Goal: Task Accomplishment & Management: Manage account settings

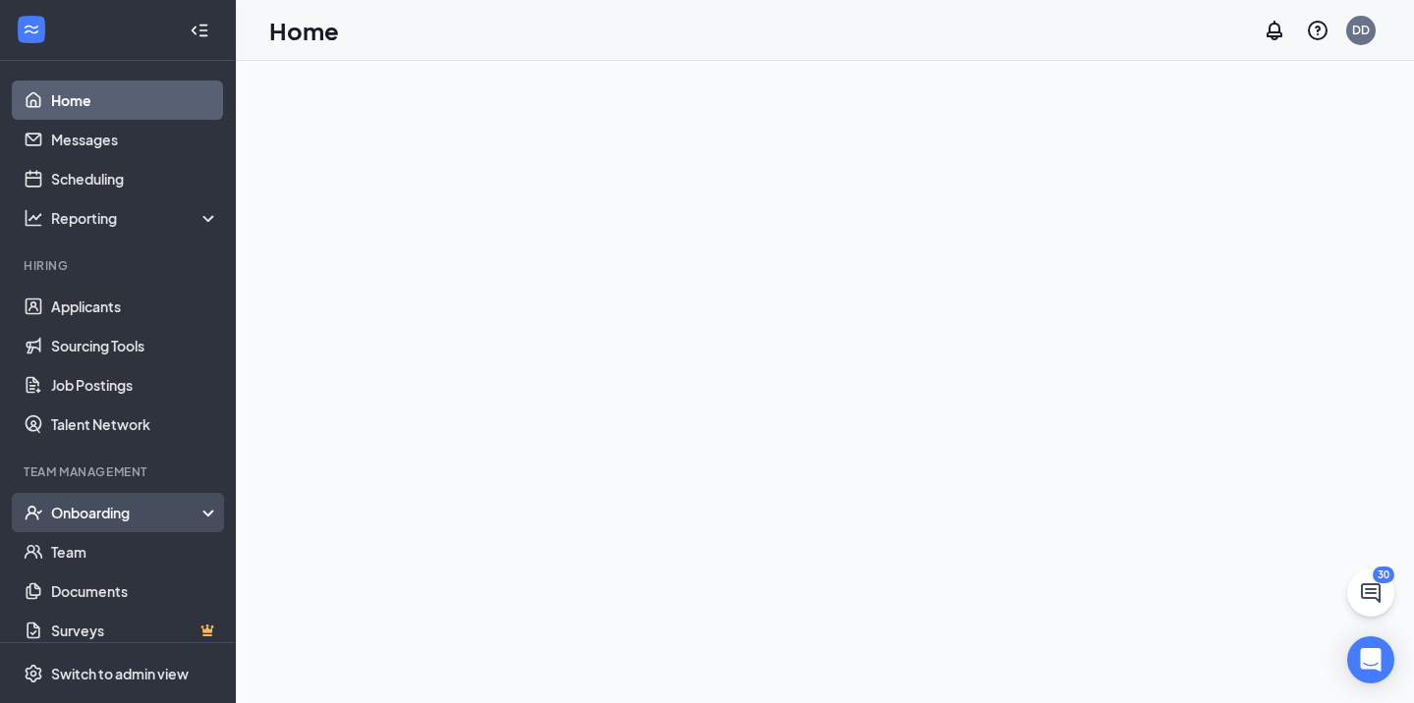
click at [195, 518] on div "Onboarding" at bounding box center [126, 513] width 151 height 20
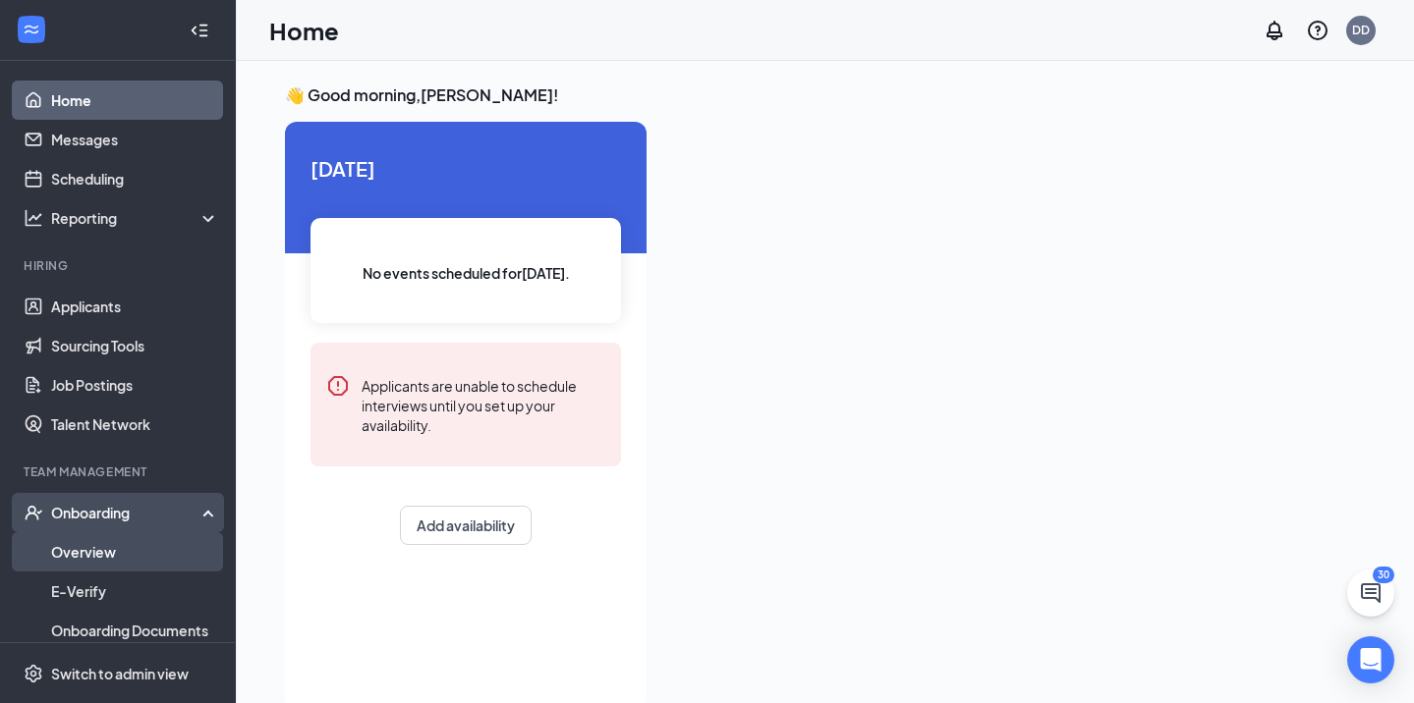
click at [118, 547] on link "Overview" at bounding box center [135, 551] width 168 height 39
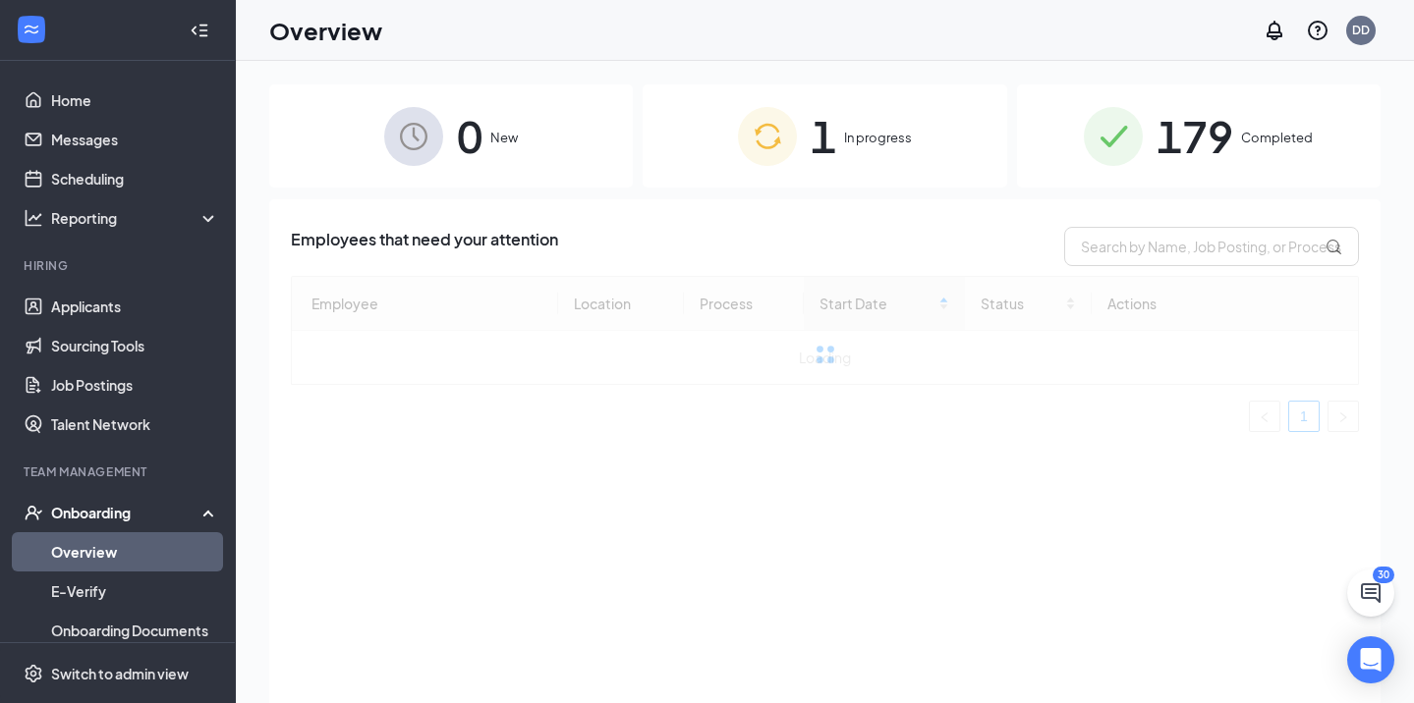
click at [1138, 139] on img at bounding box center [1113, 136] width 59 height 59
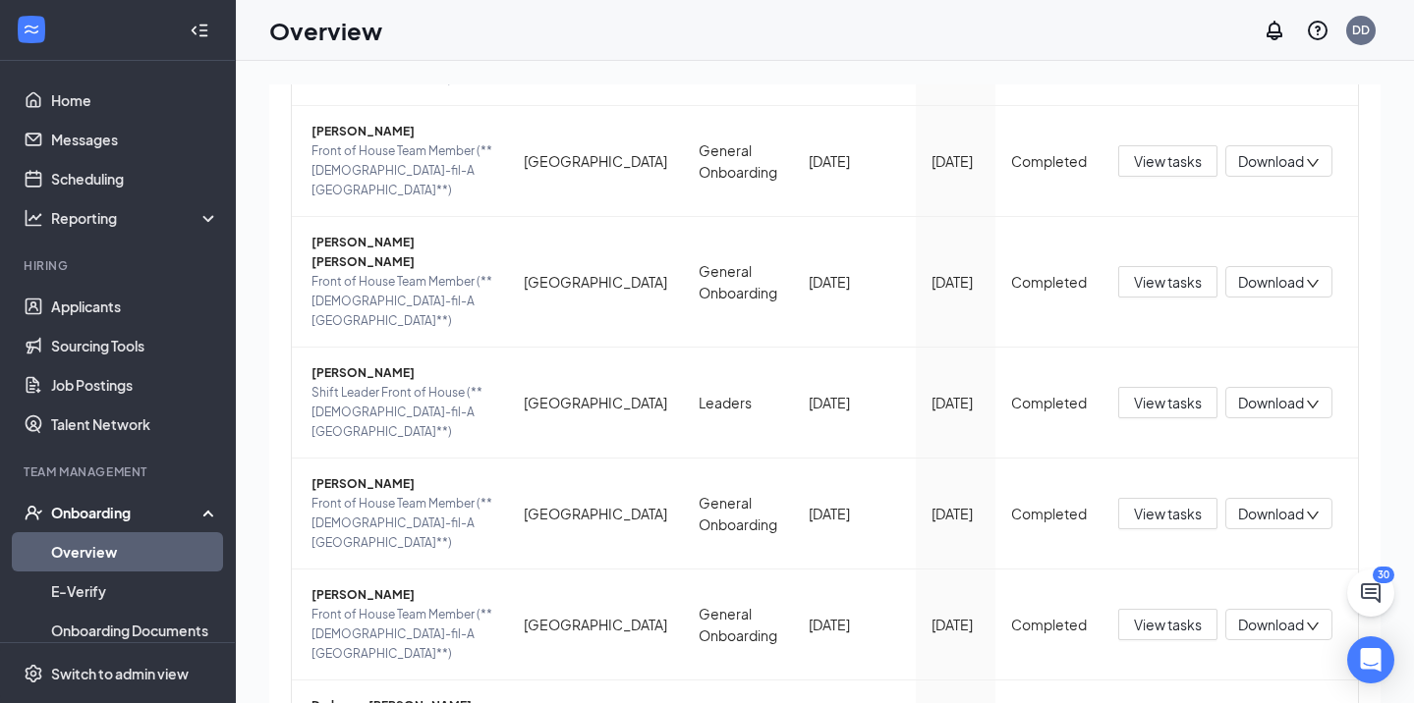
scroll to position [690, 0]
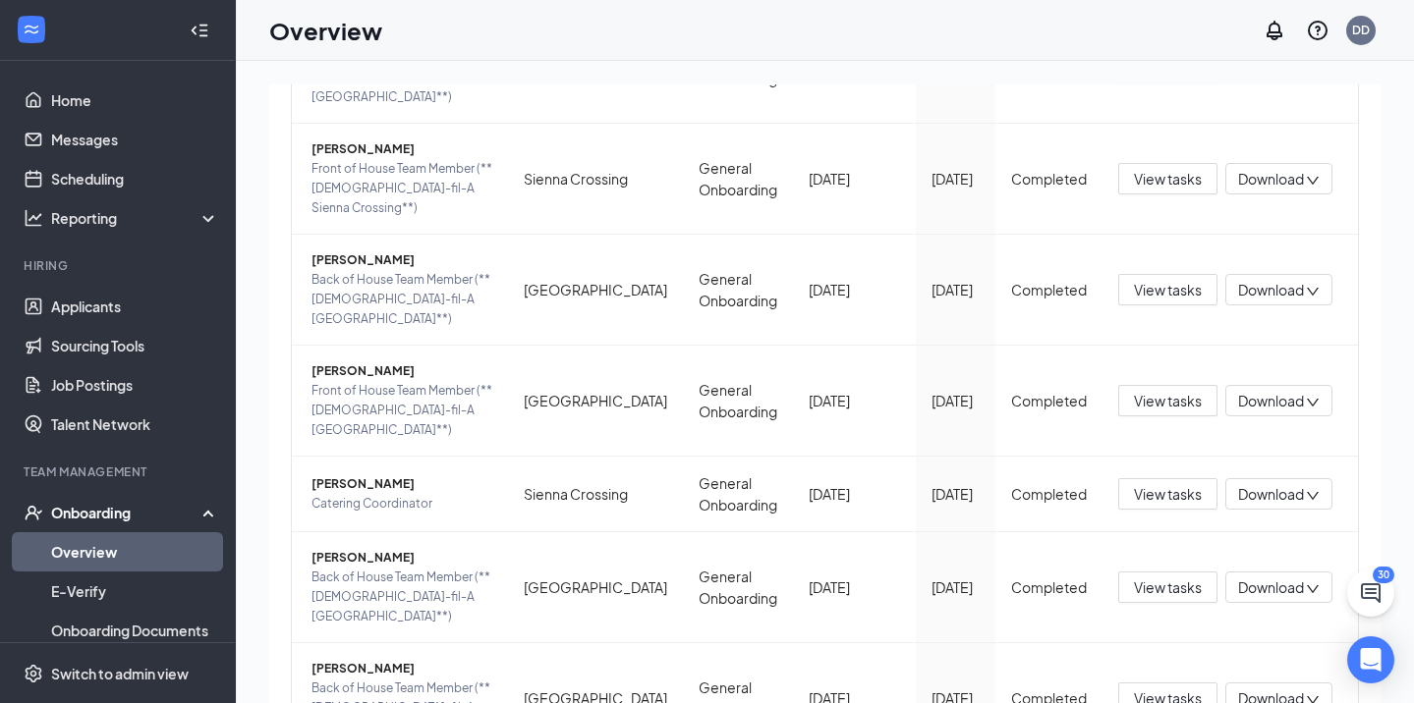
scroll to position [559, 0]
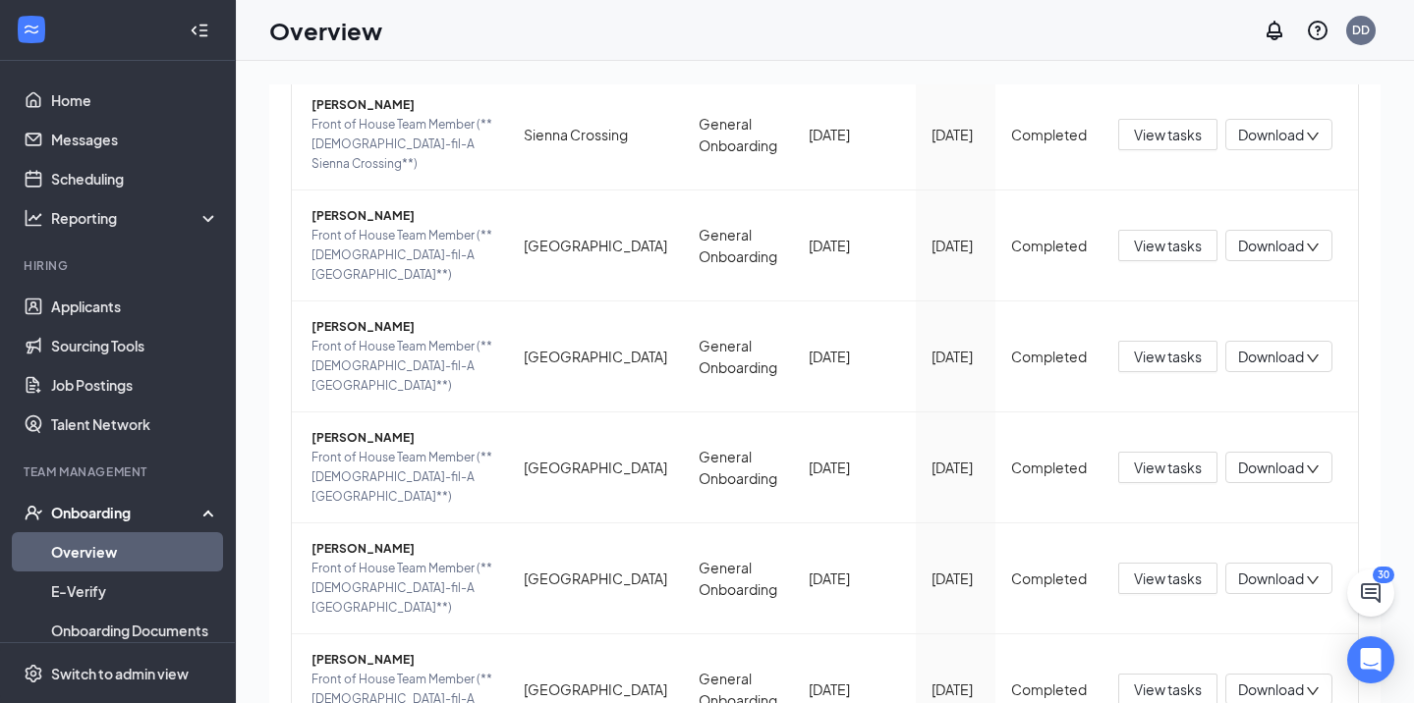
scroll to position [669, 0]
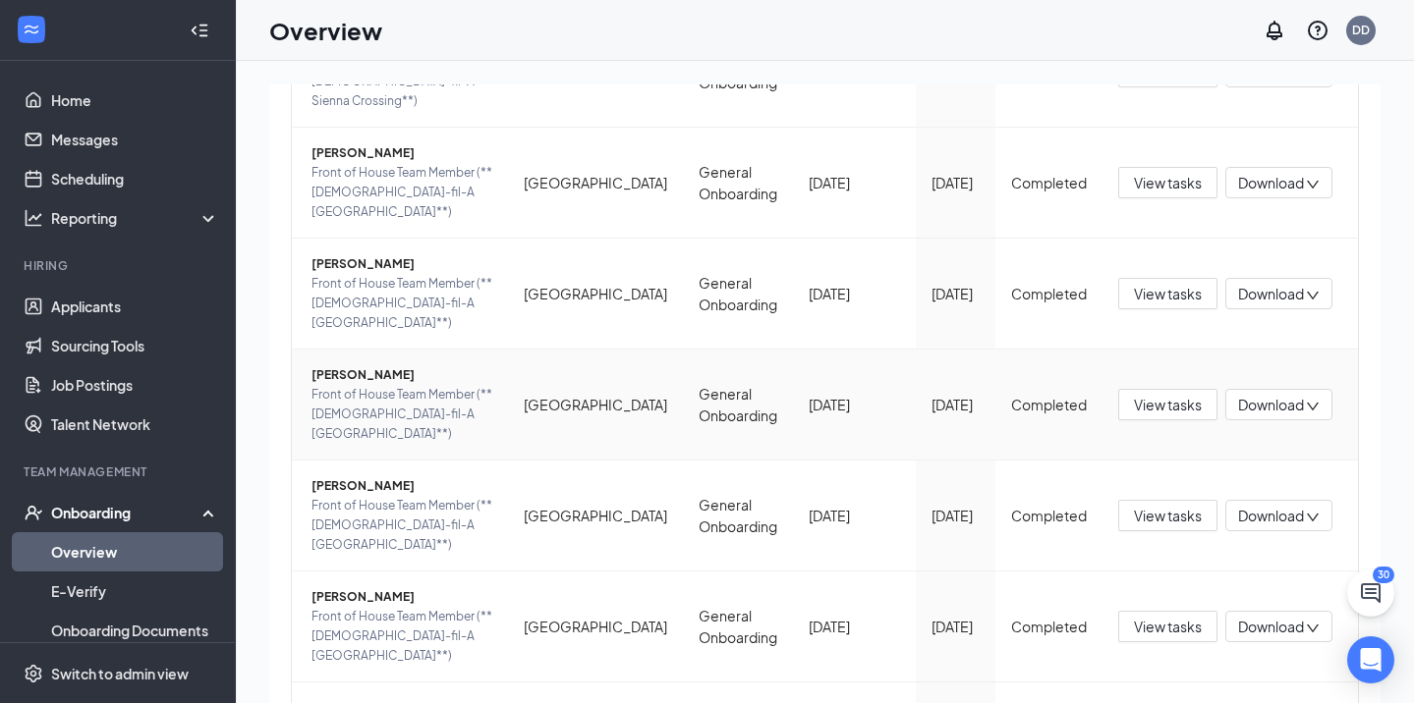
click at [377, 365] on span "[PERSON_NAME]" at bounding box center [401, 375] width 181 height 20
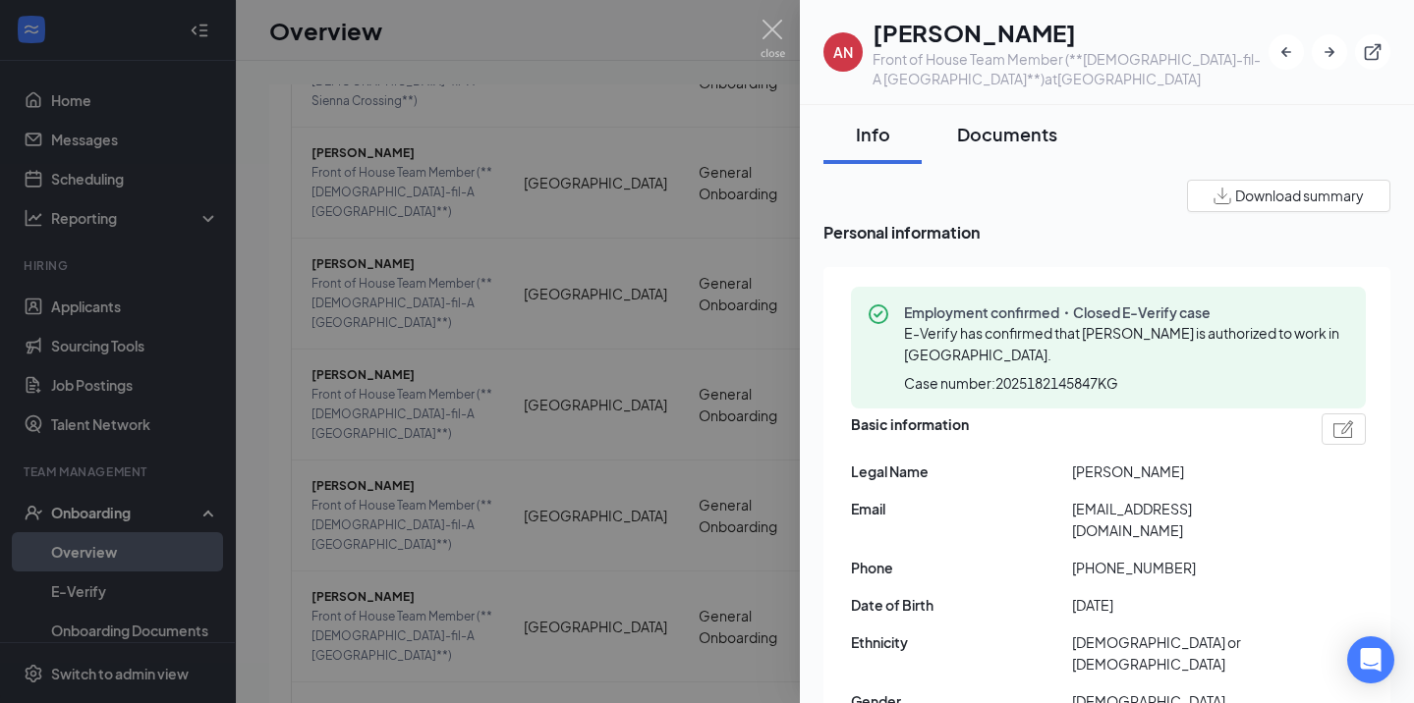
click at [1000, 132] on div "Documents" at bounding box center [1007, 134] width 100 height 25
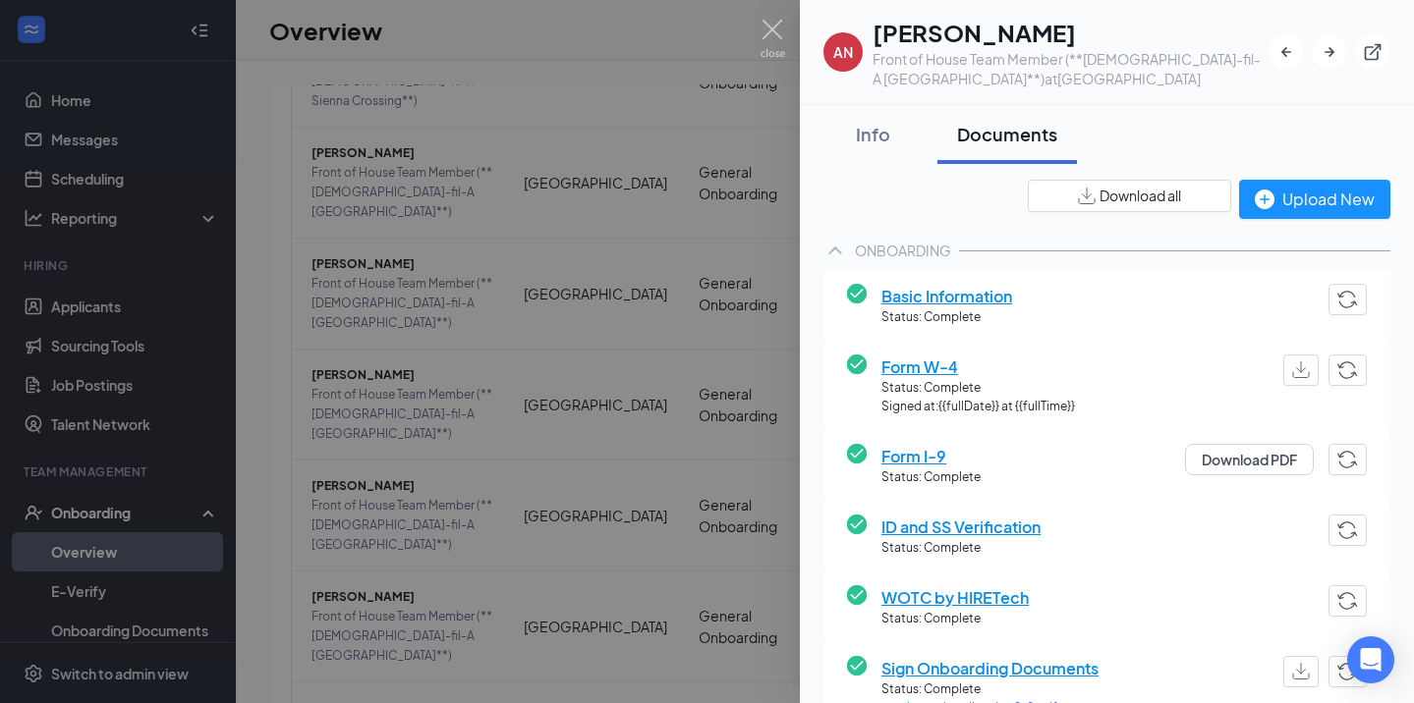
click at [959, 299] on span "Basic Information" at bounding box center [946, 296] width 131 height 25
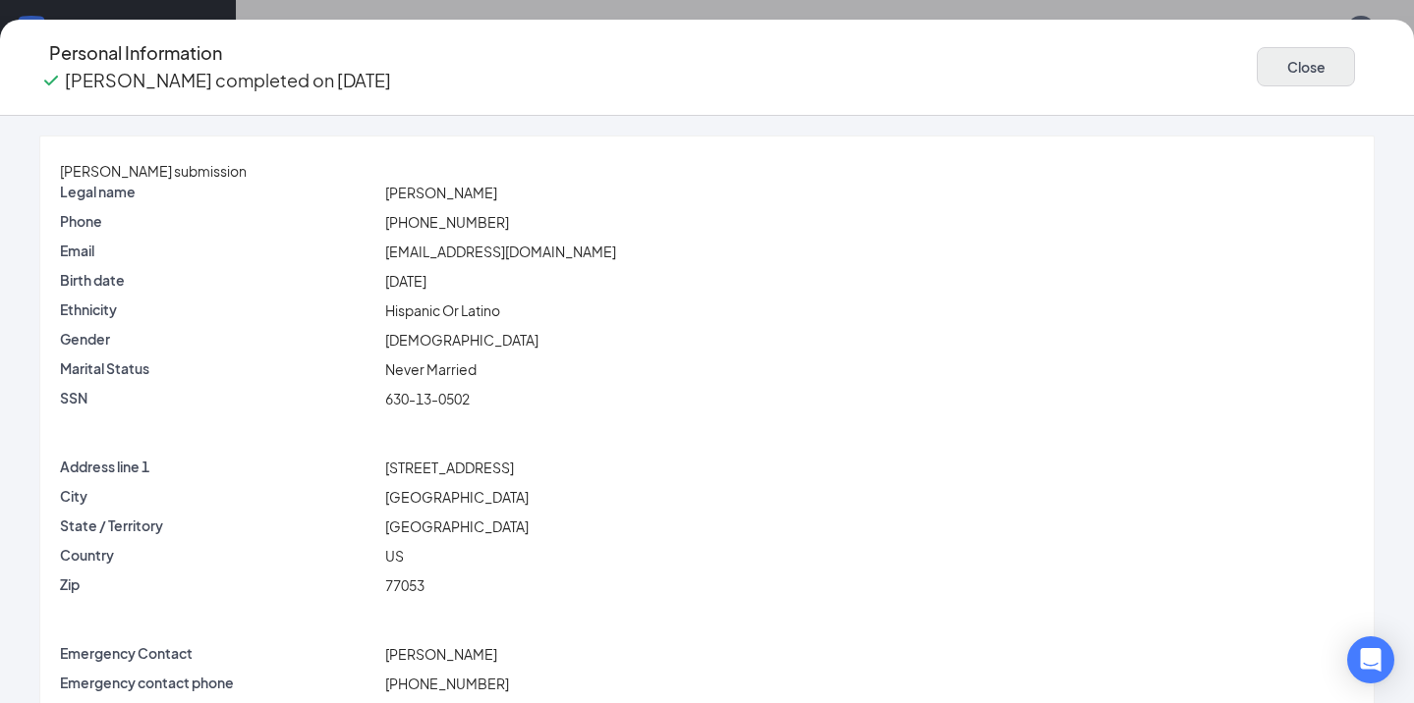
click at [1256, 77] on button "Close" at bounding box center [1305, 66] width 98 height 39
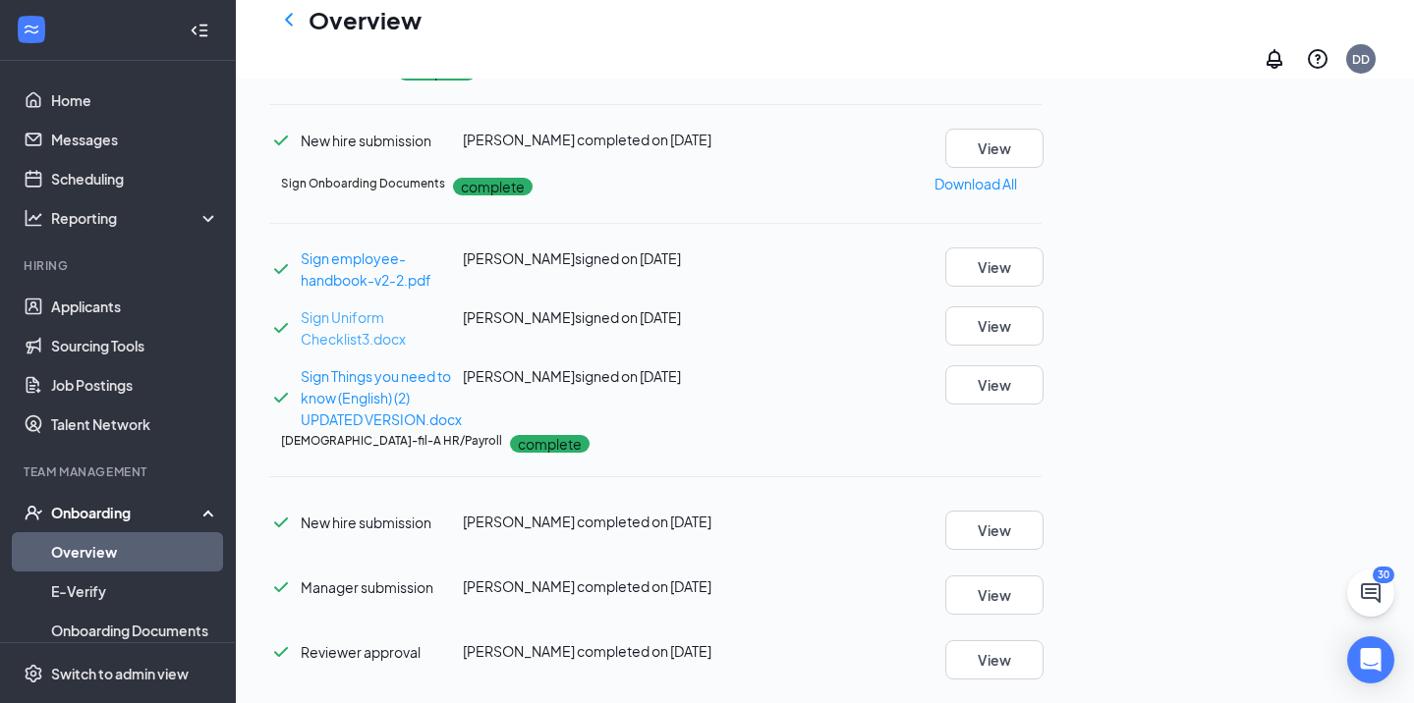
scroll to position [1280, 0]
click at [1043, 307] on button "View" at bounding box center [994, 326] width 98 height 39
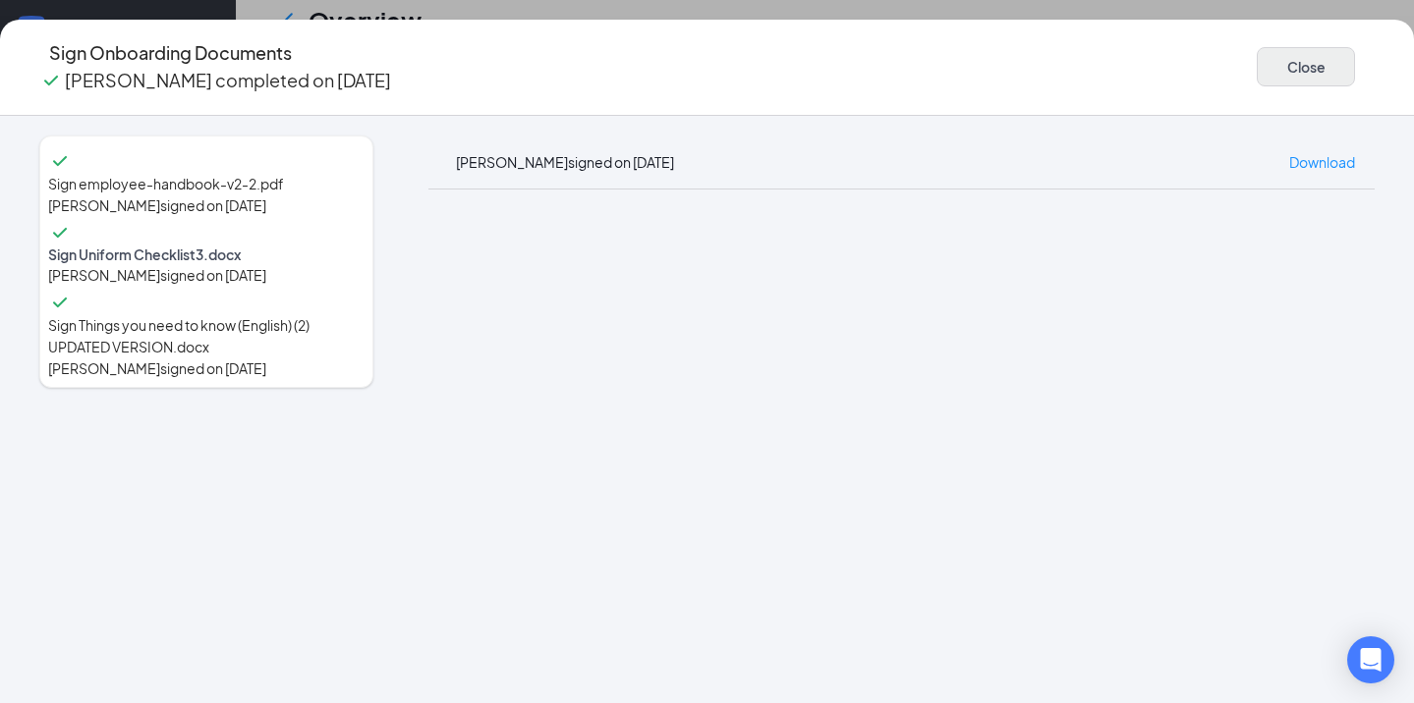
click at [1256, 62] on button "Close" at bounding box center [1305, 66] width 98 height 39
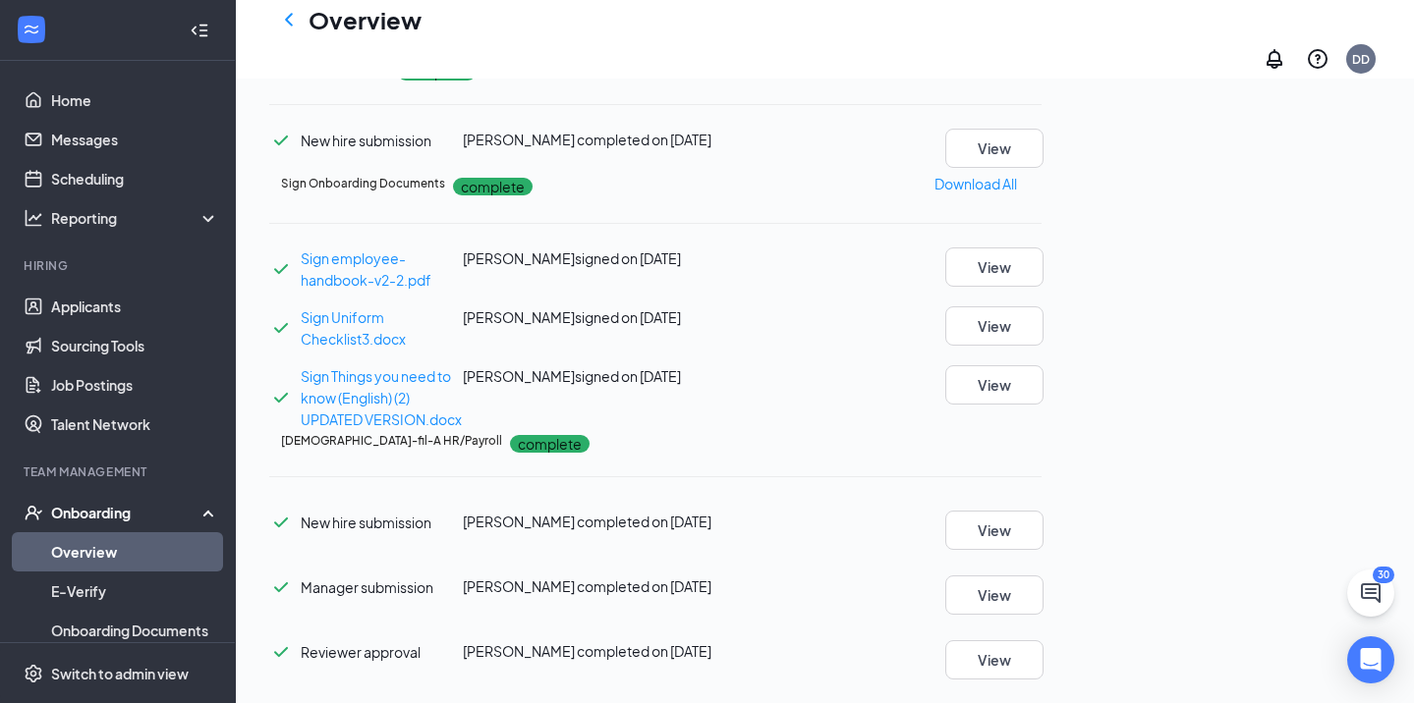
scroll to position [347, 0]
